Goal: Information Seeking & Learning: Learn about a topic

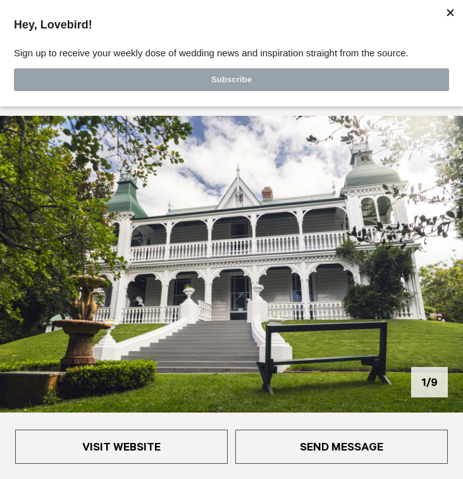
click at [425, 268] on img at bounding box center [231, 264] width 463 height 297
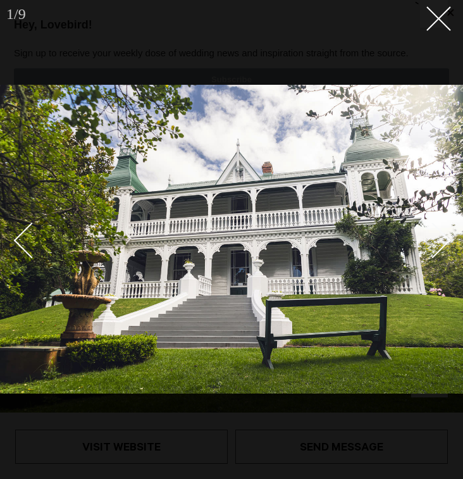
click at [440, 233] on div "Next slide" at bounding box center [433, 240] width 36 height 36
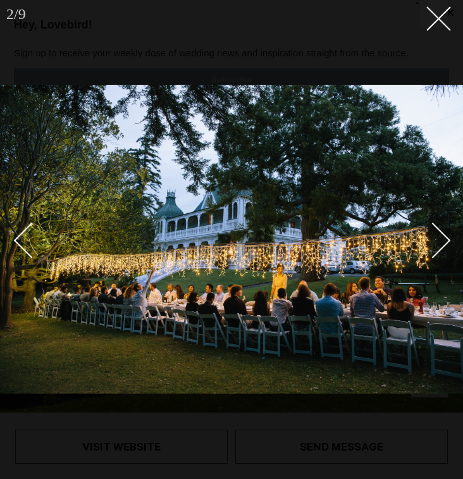
click at [440, 237] on div "Next slide" at bounding box center [433, 240] width 36 height 36
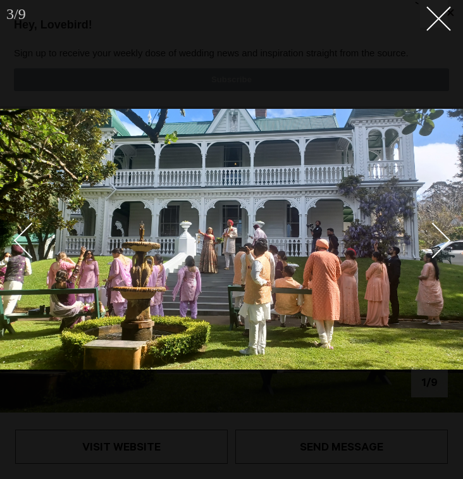
click at [440, 237] on div "Next slide" at bounding box center [433, 240] width 36 height 36
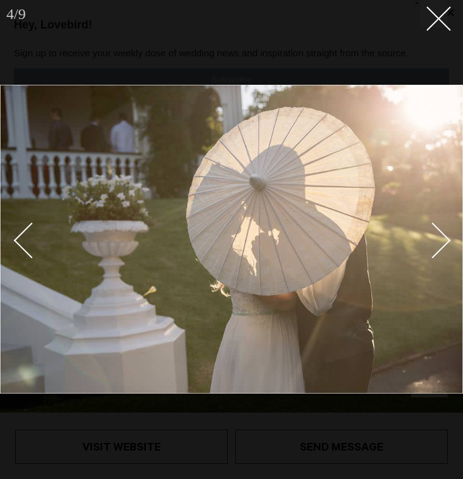
click at [440, 237] on div "Next slide" at bounding box center [433, 240] width 36 height 36
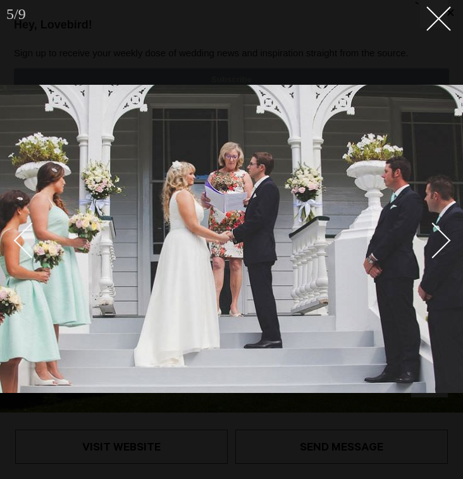
click at [440, 237] on div "Next slide" at bounding box center [433, 240] width 36 height 36
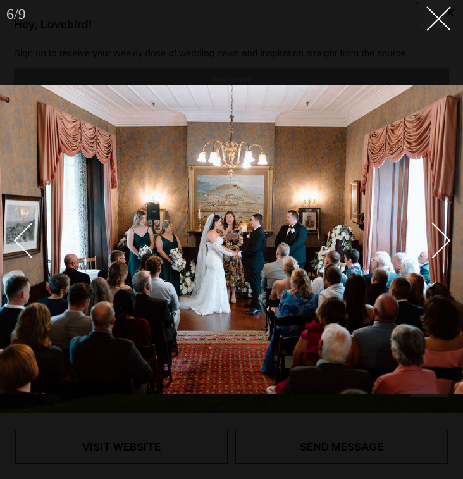
click at [440, 237] on div "Next slide" at bounding box center [433, 240] width 36 height 36
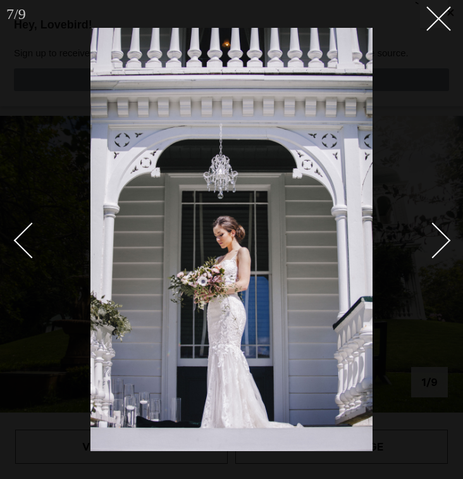
click at [440, 237] on div "Next slide" at bounding box center [433, 240] width 36 height 36
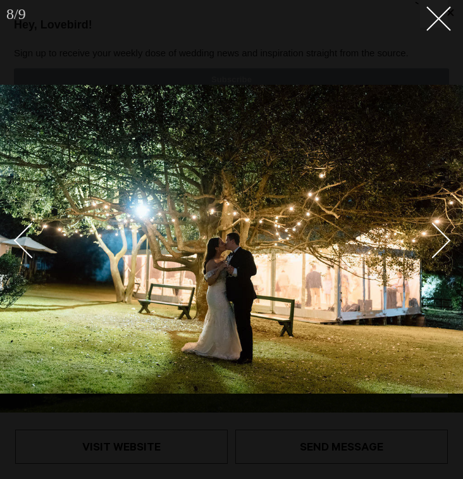
click at [440, 237] on div "Next slide" at bounding box center [433, 240] width 36 height 36
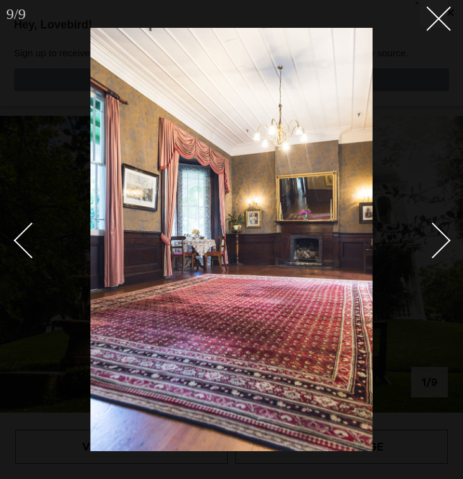
click at [440, 237] on div "Next slide" at bounding box center [433, 240] width 36 height 36
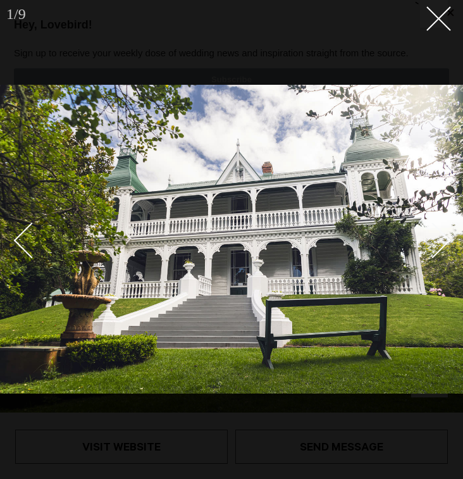
click at [440, 237] on div "Next slide" at bounding box center [433, 240] width 36 height 36
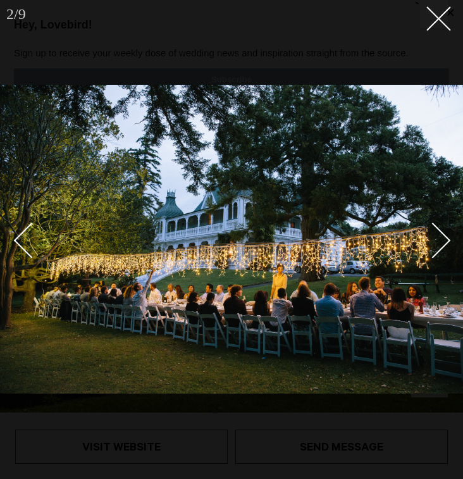
click at [433, 31] on div at bounding box center [231, 239] width 463 height 479
